Goal: Task Accomplishment & Management: Use online tool/utility

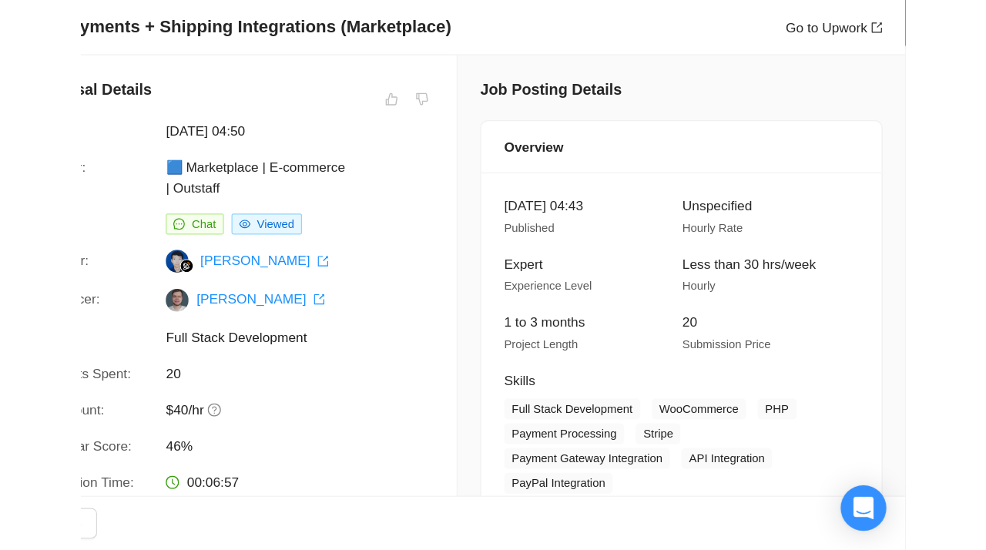
scroll to position [682, 0]
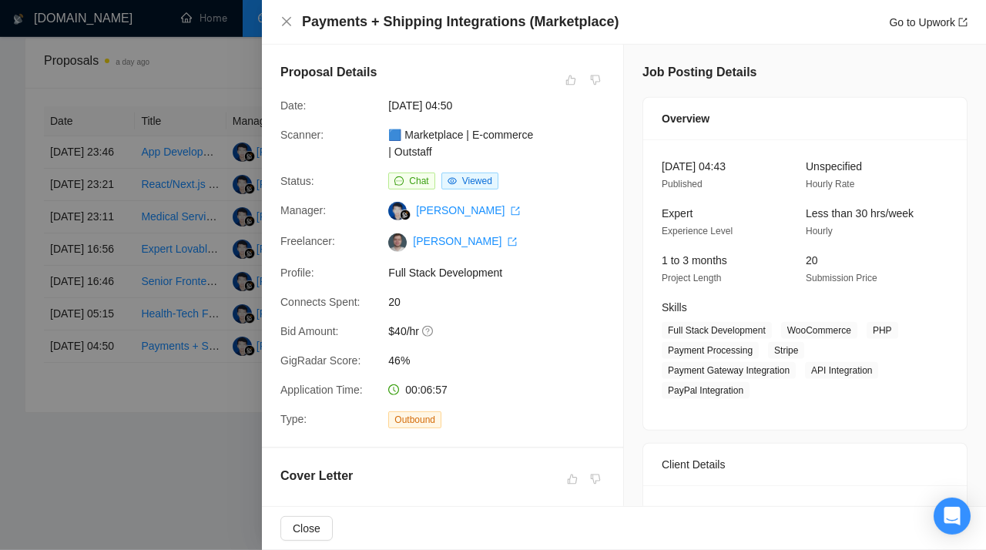
click at [128, 309] on div at bounding box center [493, 275] width 986 height 550
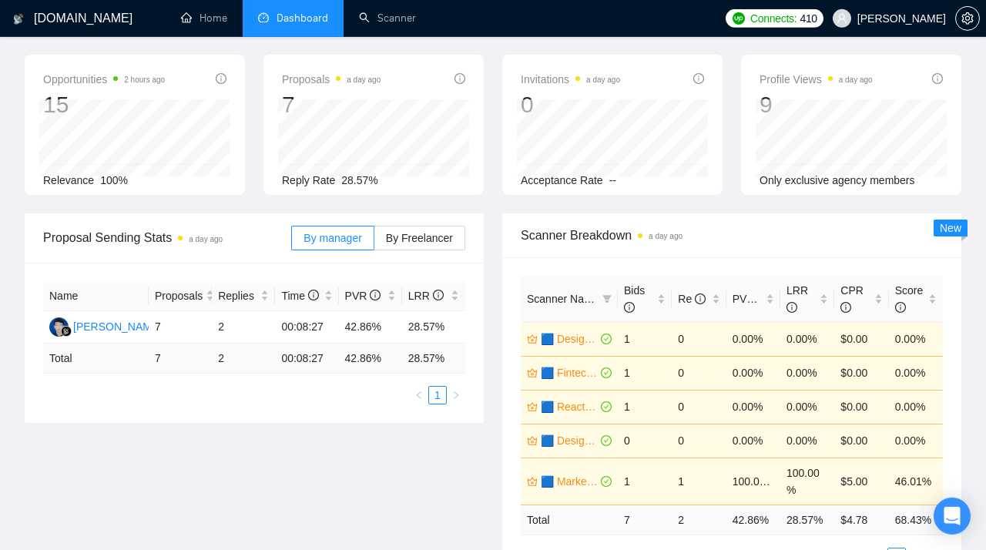
scroll to position [0, 0]
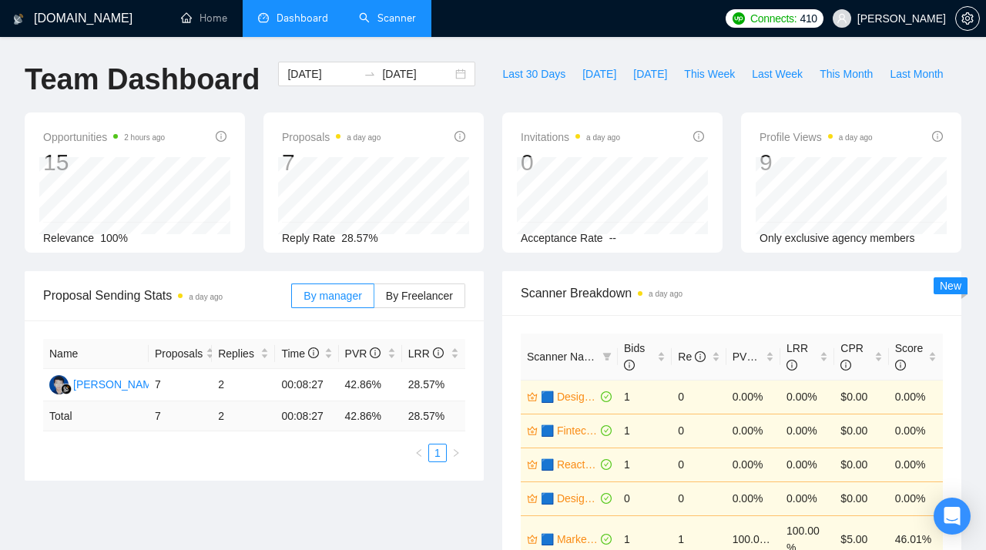
click at [386, 16] on link "Scanner" at bounding box center [387, 18] width 57 height 13
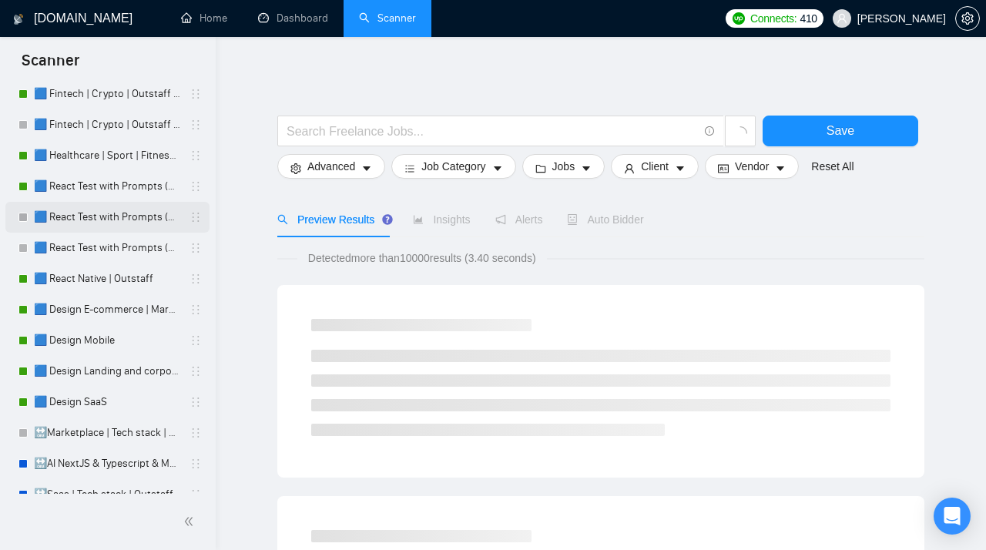
scroll to position [209, 0]
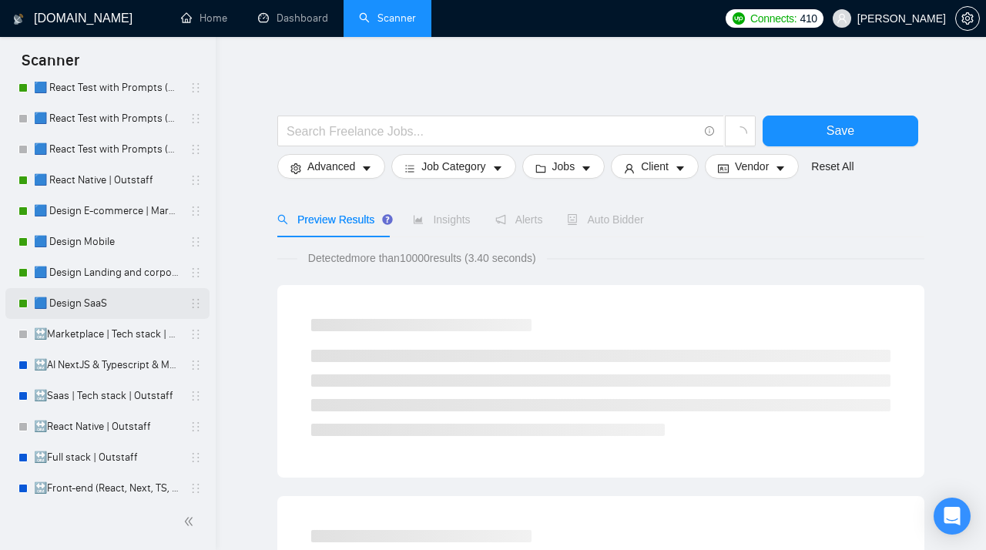
click at [89, 308] on link "🟦 Design SaaS" at bounding box center [107, 303] width 146 height 31
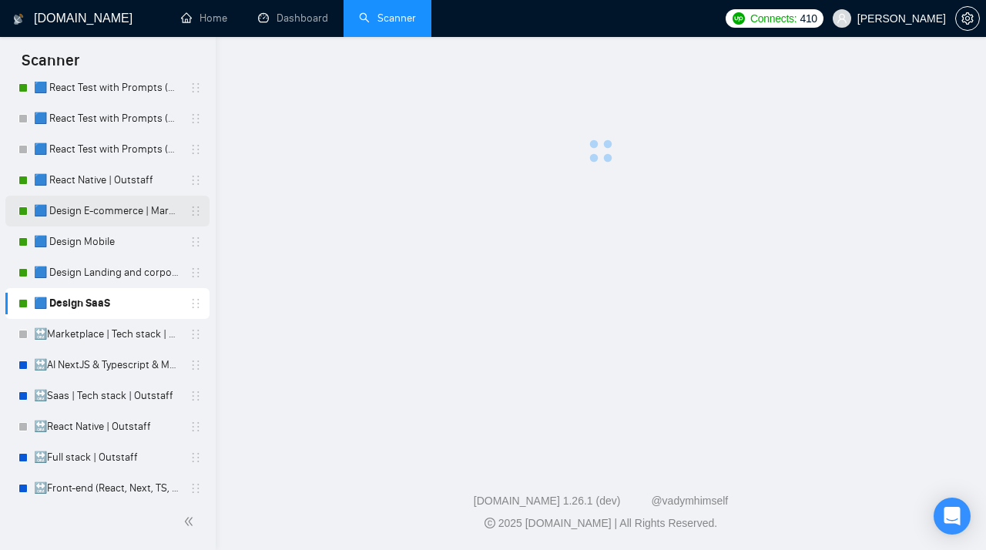
click at [128, 213] on link "🟦 Design E-commerce | Marketplace" at bounding box center [107, 211] width 146 height 31
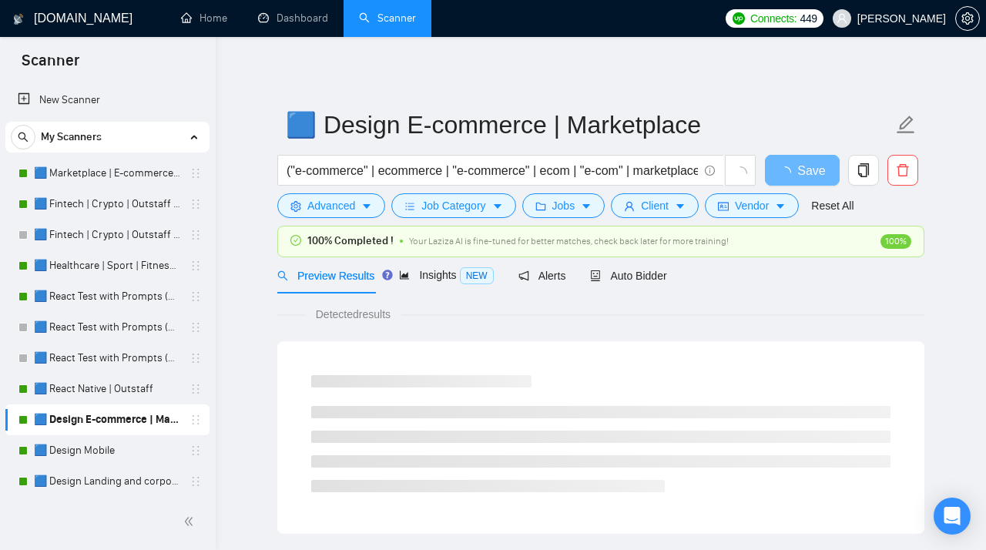
scroll to position [209, 0]
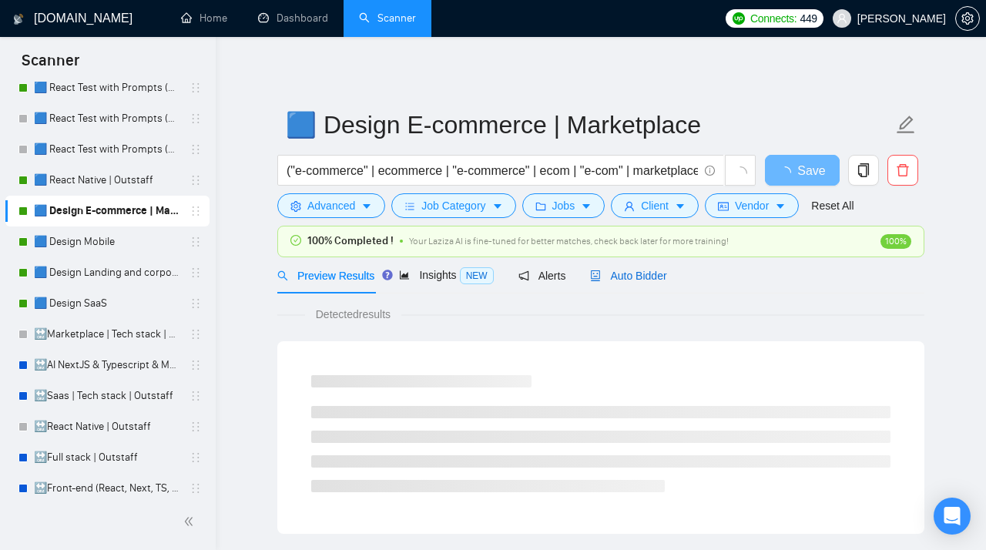
click at [625, 275] on span "Auto Bidder" at bounding box center [628, 276] width 76 height 12
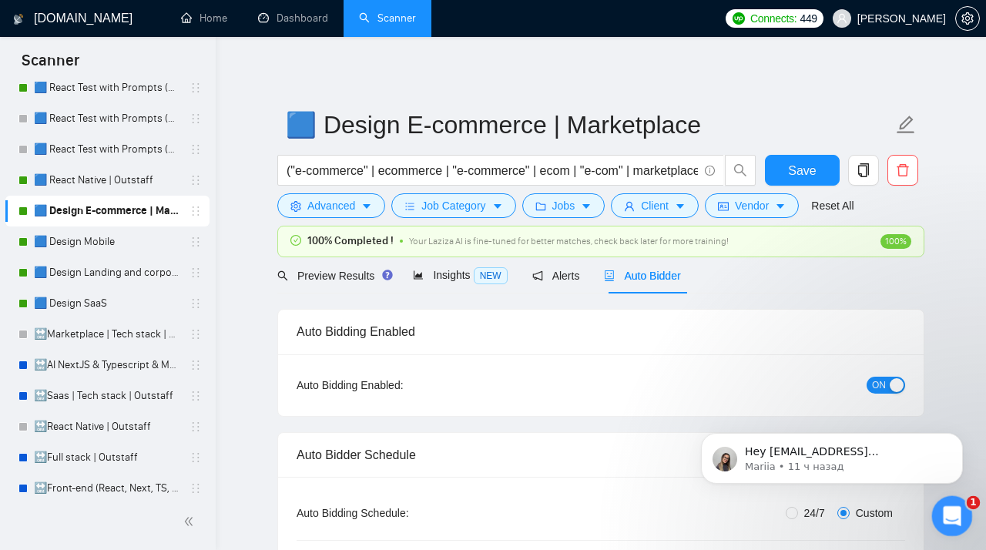
click at [946, 518] on icon "Открыть службу сообщений Intercom" at bounding box center [949, 513] width 25 height 25
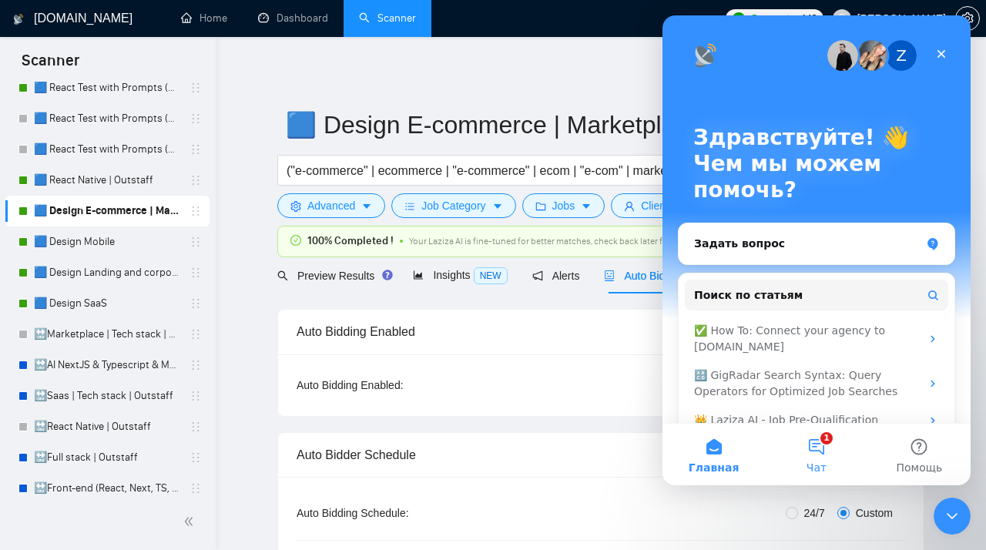
click at [822, 436] on button "1 Чат" at bounding box center [816, 455] width 102 height 62
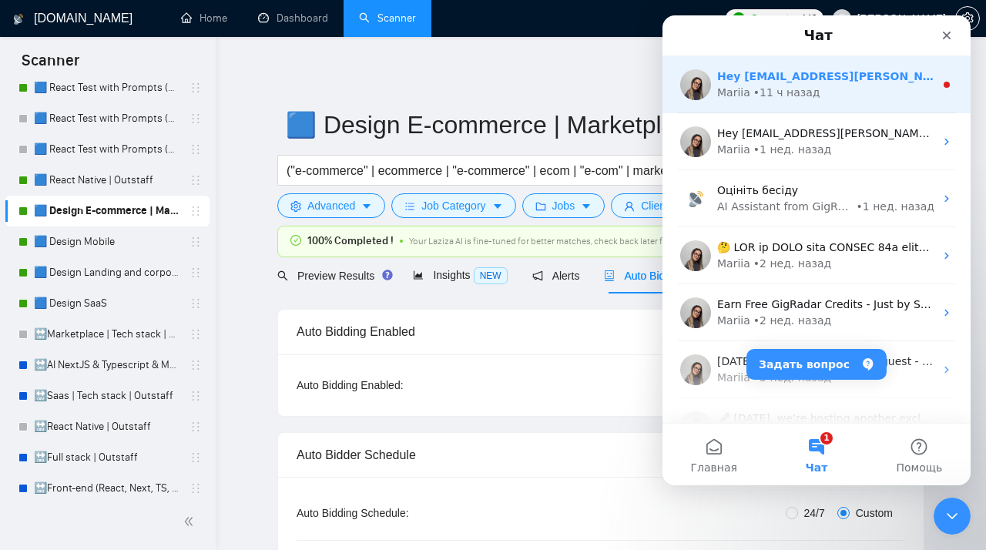
click at [799, 93] on div "• 11 ч назад" at bounding box center [786, 93] width 67 height 16
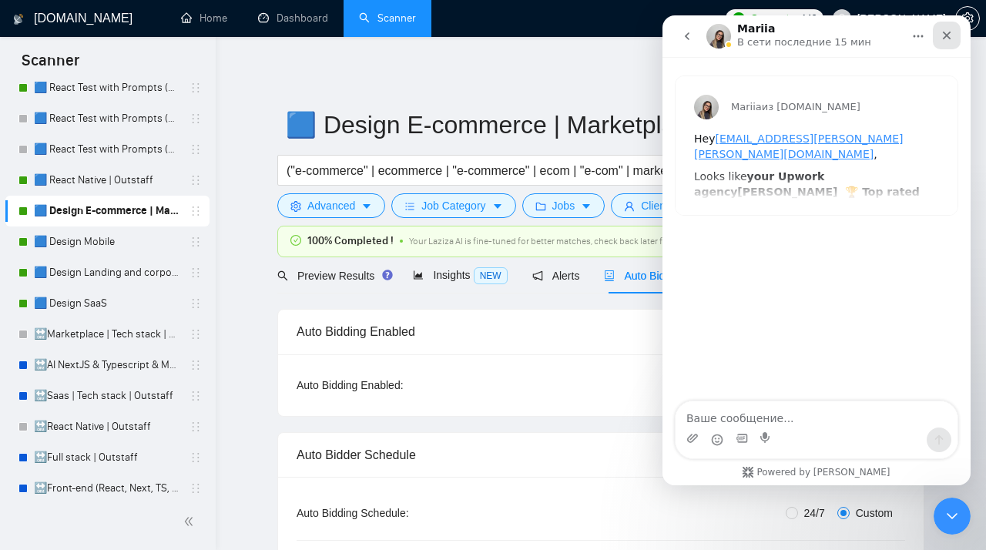
click at [947, 38] on icon "Закрыть" at bounding box center [946, 35] width 12 height 12
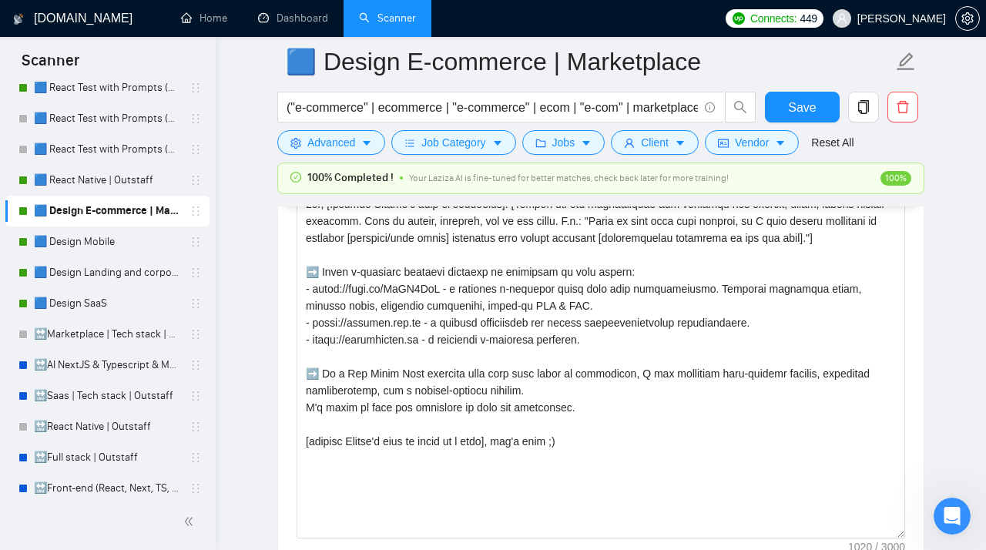
scroll to position [2049, 0]
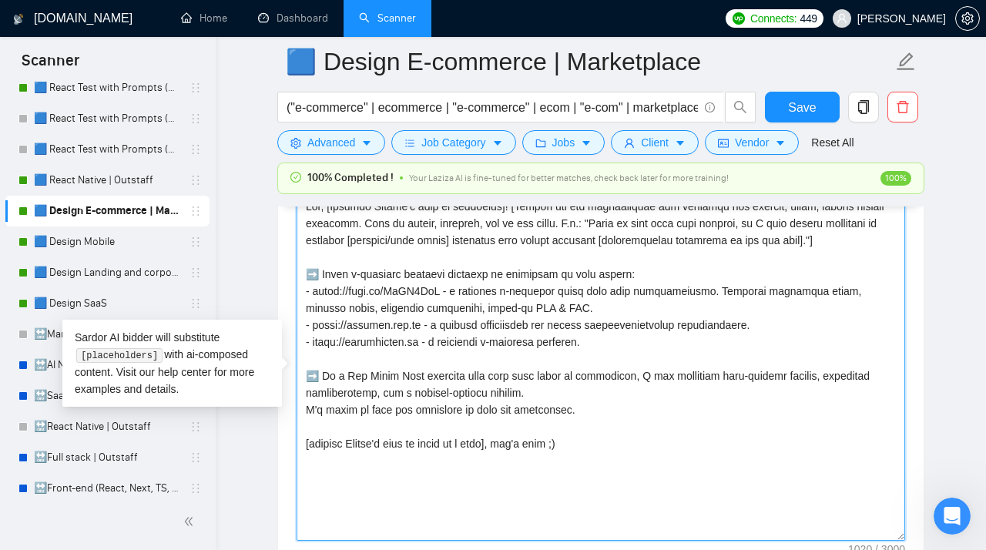
click at [625, 351] on textarea "Cover letter template:" at bounding box center [601, 367] width 608 height 347
drag, startPoint x: 549, startPoint y: 312, endPoint x: 293, endPoint y: 300, distance: 256.0
click at [297, 300] on textarea "Cover letter template:" at bounding box center [601, 367] width 608 height 347
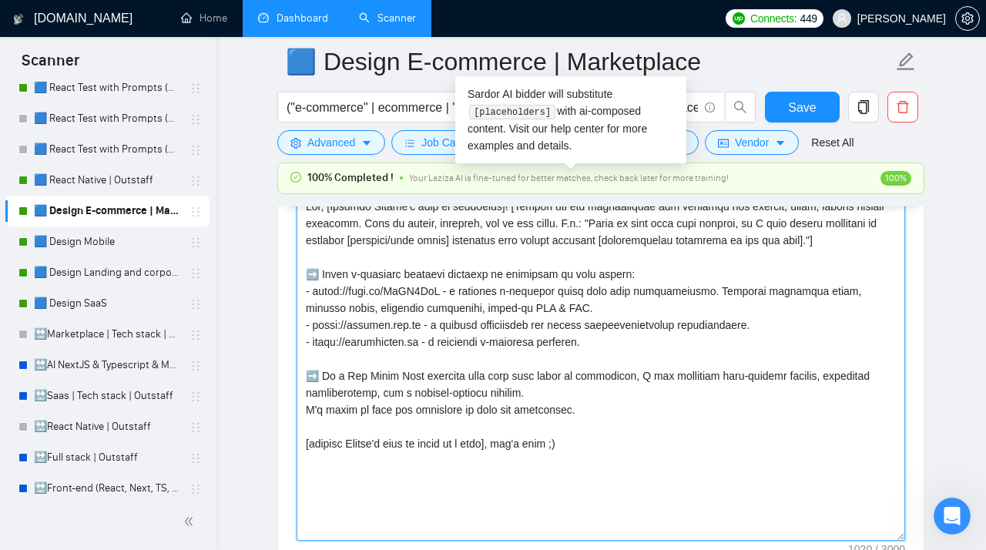
scroll to position [0, 0]
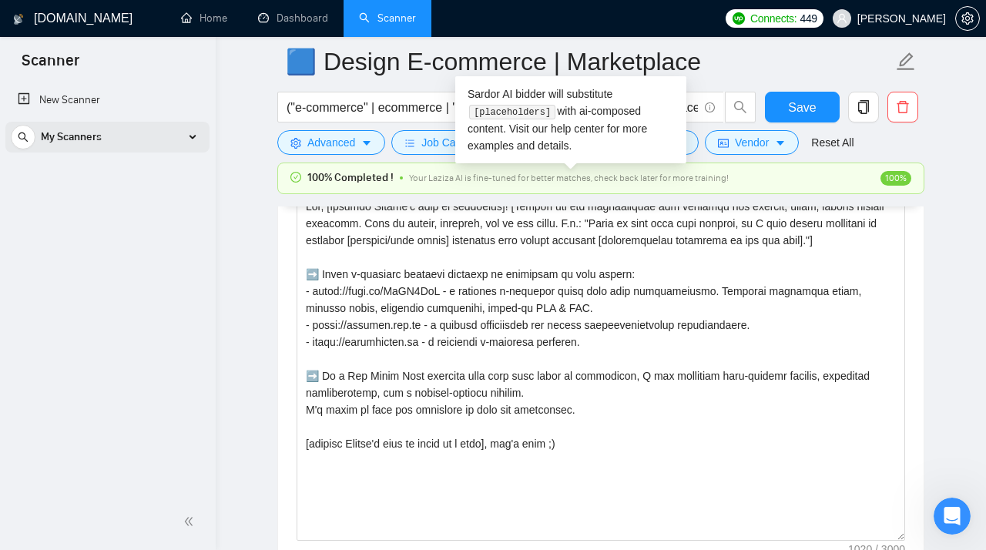
click at [179, 142] on div "My Scanners" at bounding box center [107, 137] width 193 height 31
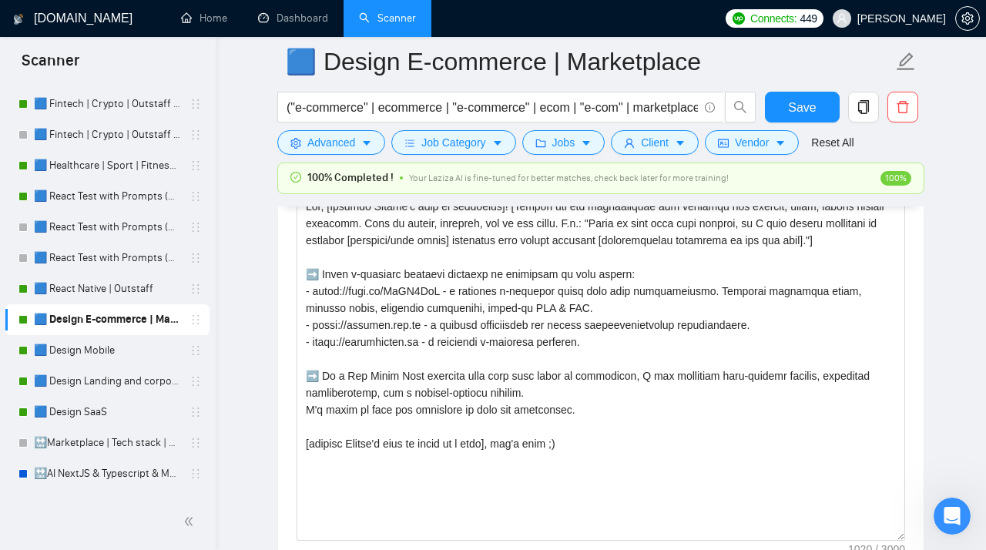
scroll to position [99, 0]
click at [85, 387] on link "🟦 Design Landing and corporate" at bounding box center [107, 382] width 146 height 31
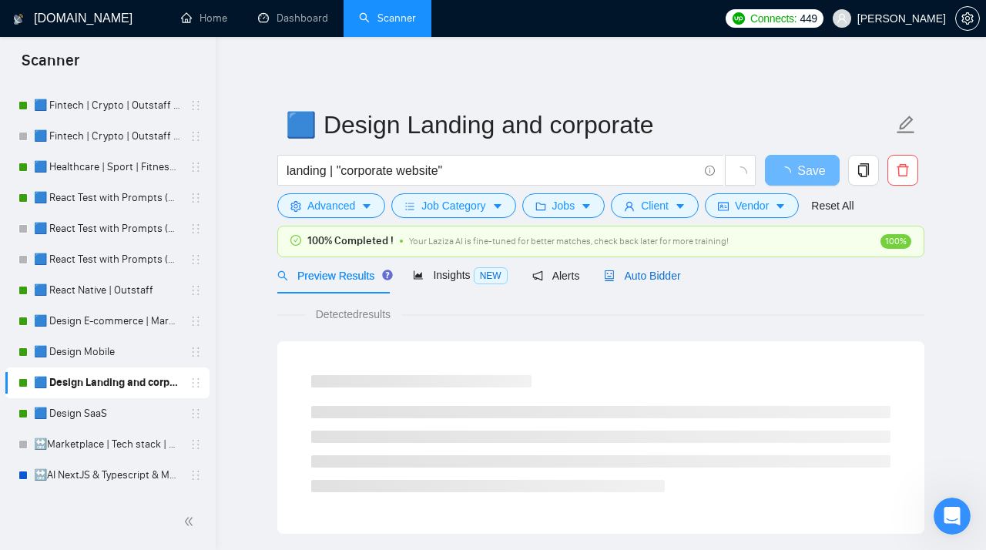
click at [666, 280] on span "Auto Bidder" at bounding box center [642, 276] width 76 height 12
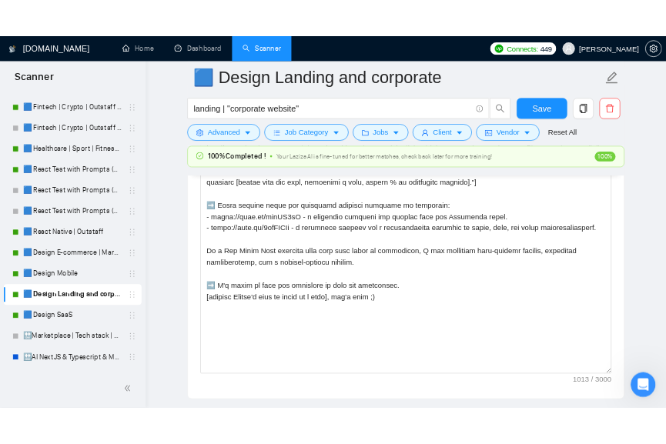
scroll to position [2109, 0]
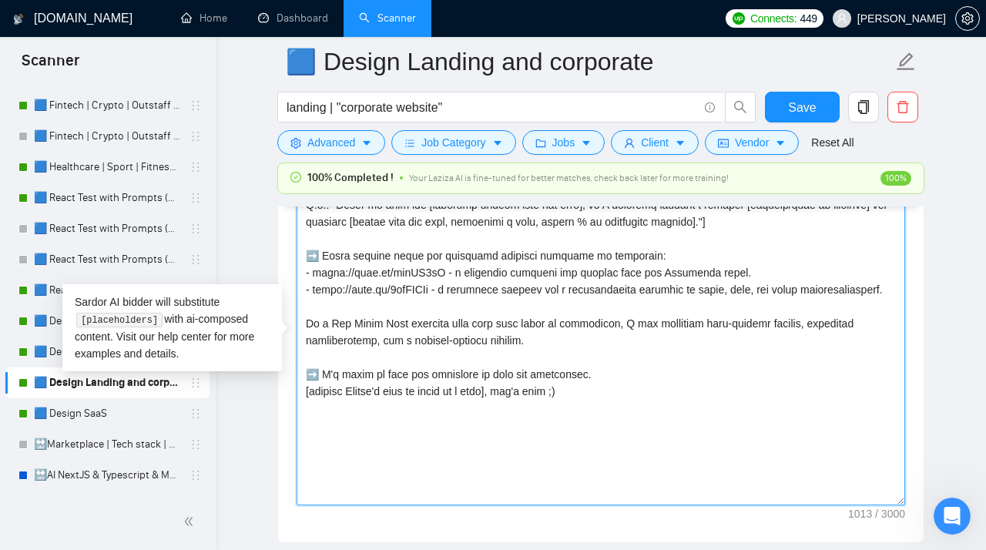
drag, startPoint x: 434, startPoint y: 316, endPoint x: 297, endPoint y: 285, distance: 139.8
click at [297, 285] on textarea "Cover letter template:" at bounding box center [601, 332] width 608 height 347
